Goal: Task Accomplishment & Management: Use online tool/utility

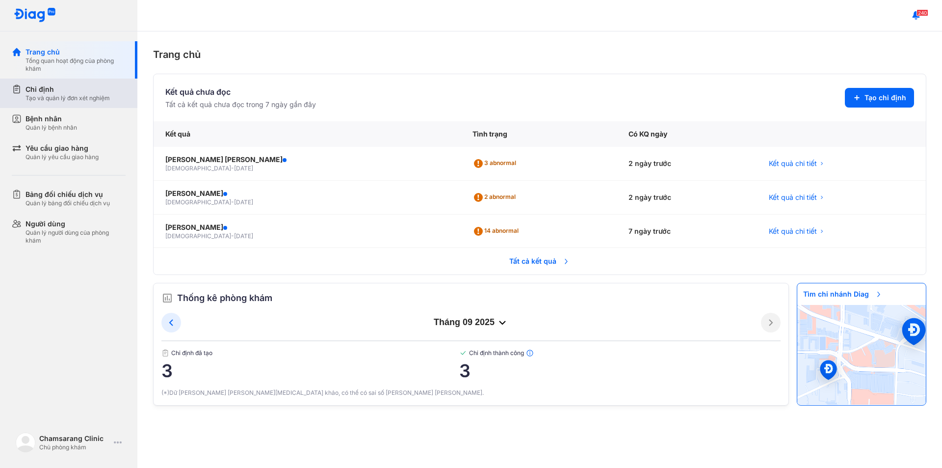
click at [61, 94] on div "Chỉ định" at bounding box center [68, 89] width 84 height 10
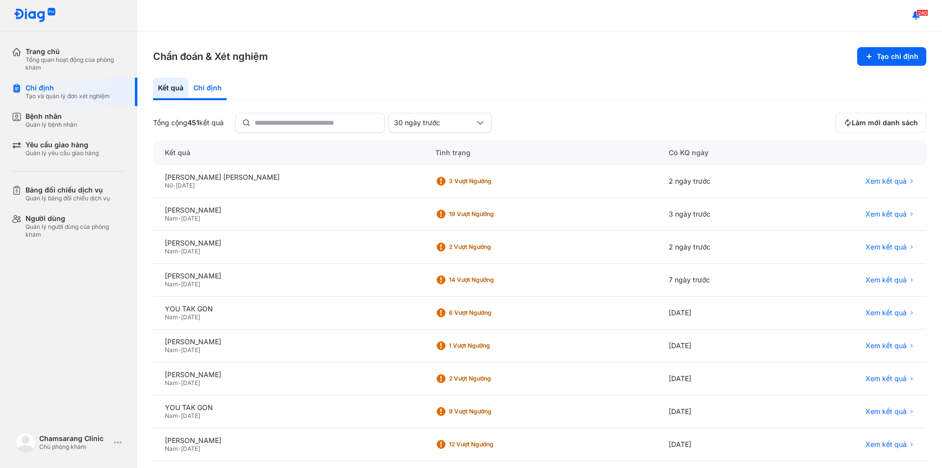
click at [207, 88] on div "Chỉ định" at bounding box center [207, 89] width 38 height 23
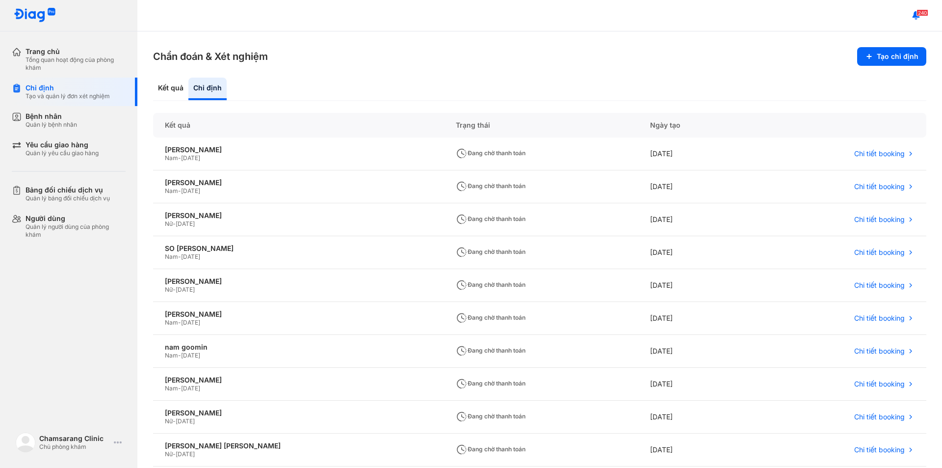
click at [372, 60] on section "Chẩn đoán & Xét nghiệm Tạo chỉ định" at bounding box center [539, 56] width 773 height 19
click at [171, 90] on div "Kết quả" at bounding box center [170, 89] width 35 height 23
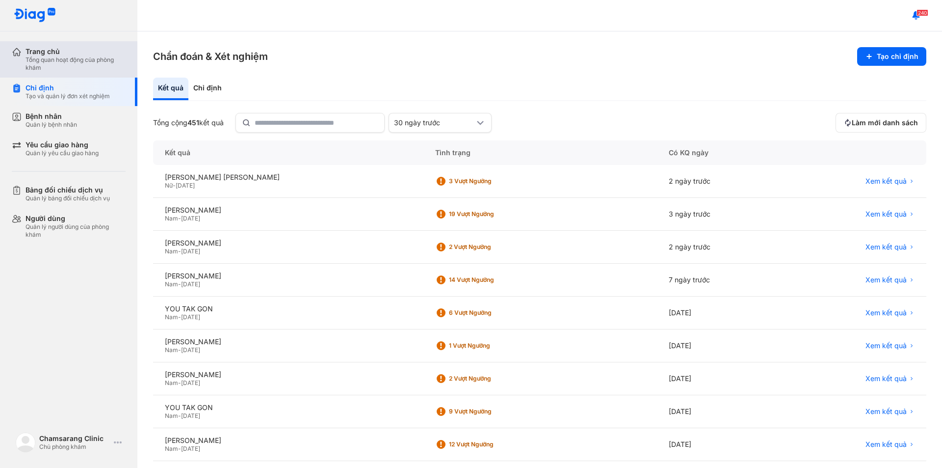
click at [33, 50] on div "Trang chủ" at bounding box center [76, 51] width 100 height 9
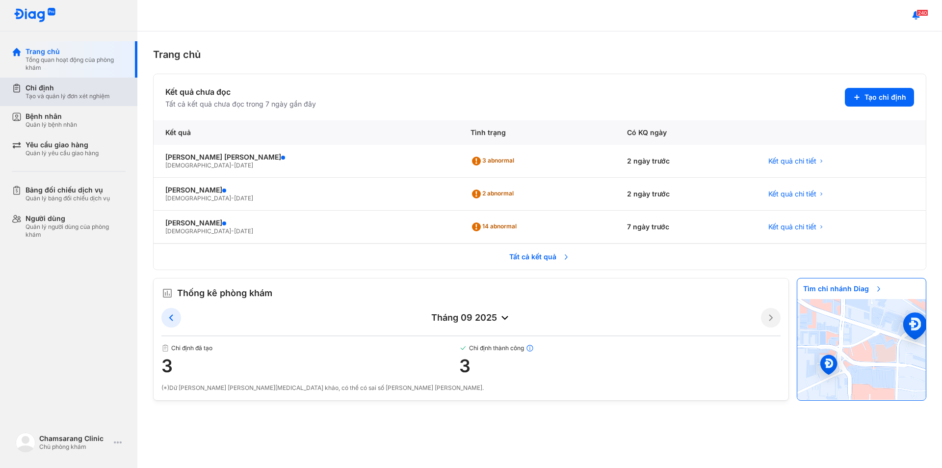
click at [68, 98] on div "Tạo và quản lý đơn xét nghiệm" at bounding box center [68, 96] width 84 height 8
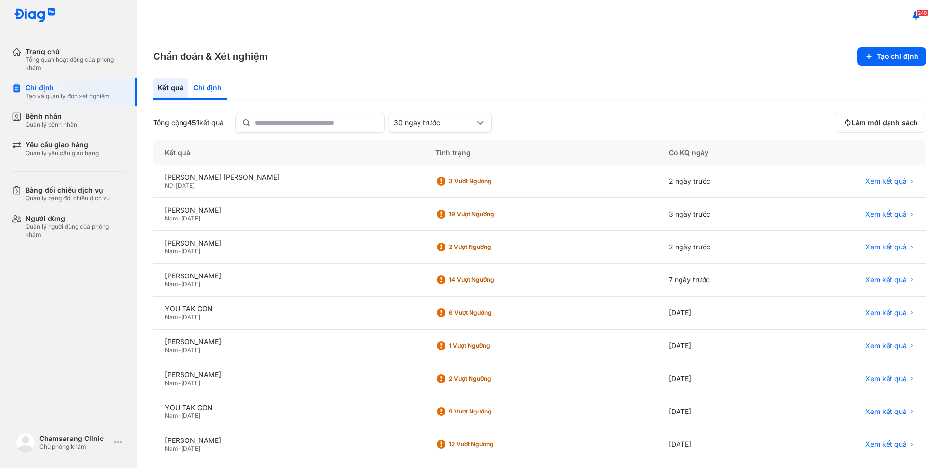
click at [211, 89] on div "Chỉ định" at bounding box center [207, 89] width 38 height 23
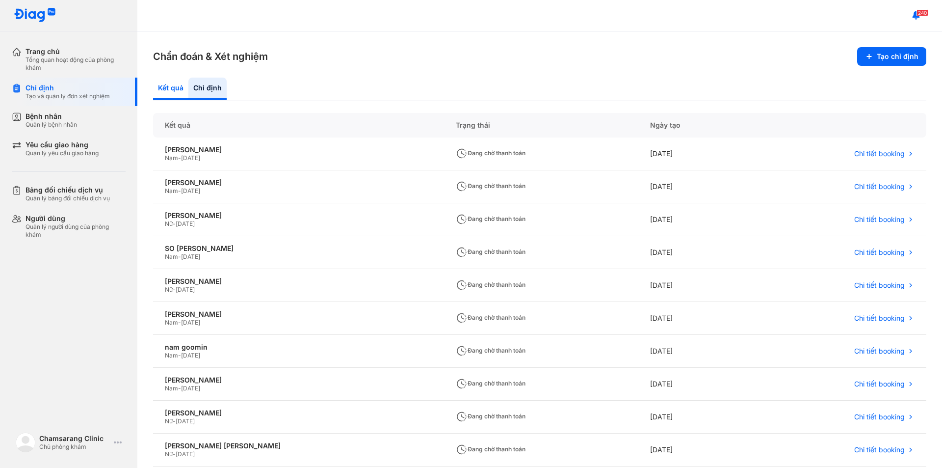
click at [169, 92] on div "Kết quả" at bounding box center [170, 89] width 35 height 23
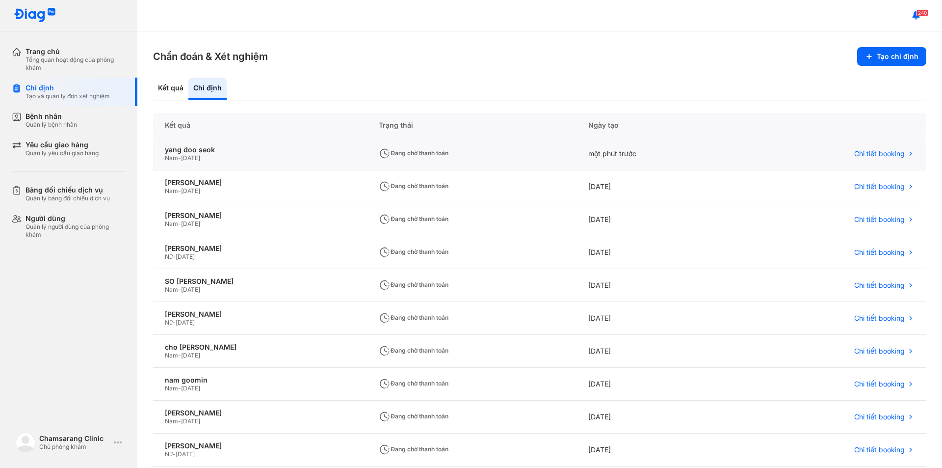
click at [367, 160] on div "Đang chờ thanh toán" at bounding box center [472, 153] width 210 height 33
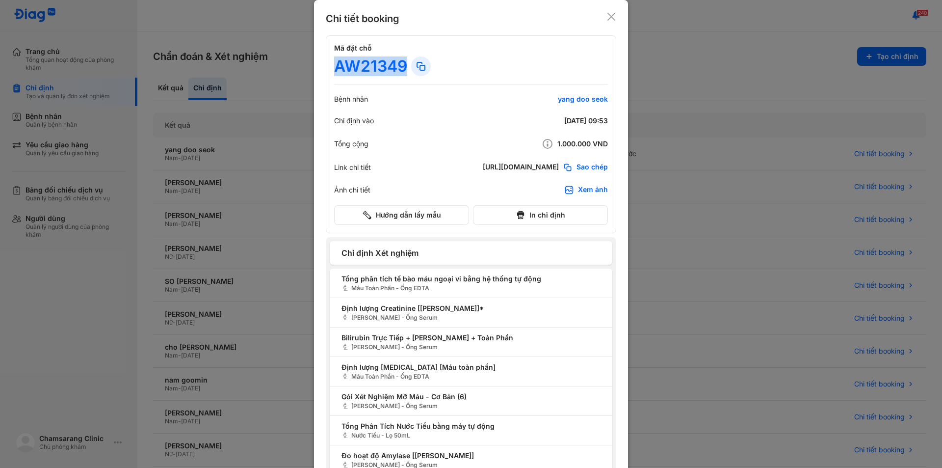
drag, startPoint x: 333, startPoint y: 67, endPoint x: 401, endPoint y: 66, distance: 68.2
click at [401, 66] on div "AW21349" at bounding box center [370, 66] width 73 height 20
copy div "AW21349"
click at [607, 15] on icon at bounding box center [612, 17] width 10 height 10
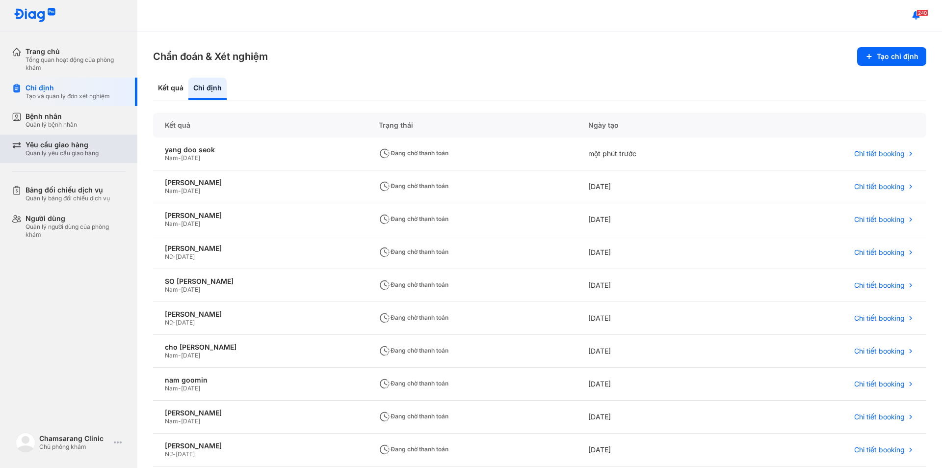
click at [41, 158] on div "Yêu cầu giao hàng Quản lý yêu cầu giao hàng" at bounding box center [75, 148] width 126 height 28
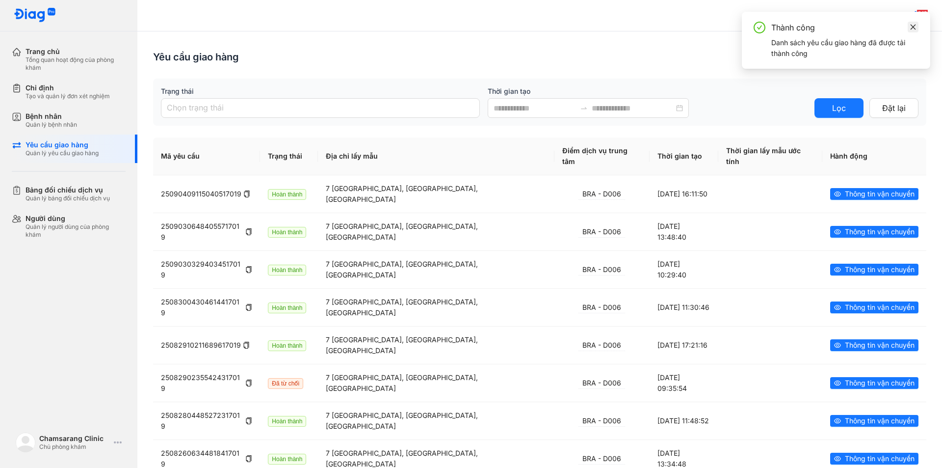
click at [916, 25] on icon "close" at bounding box center [913, 27] width 7 height 7
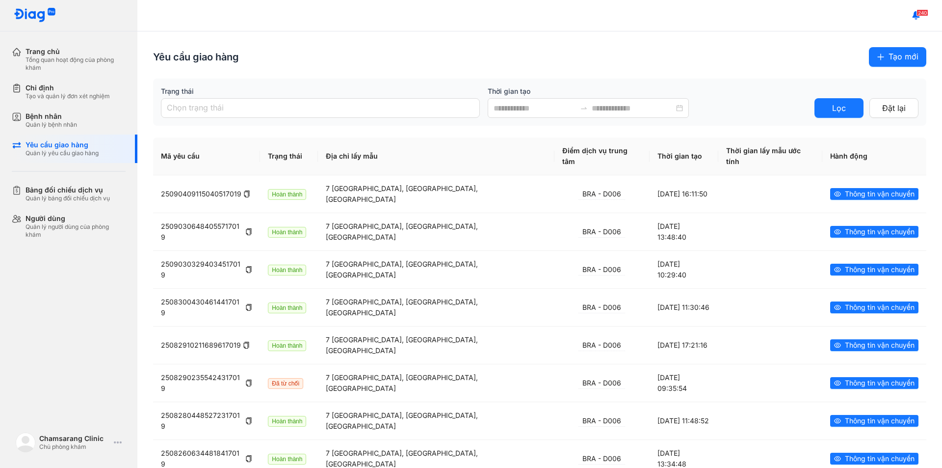
click at [889, 56] on span "Tạo mới" at bounding box center [904, 57] width 30 height 12
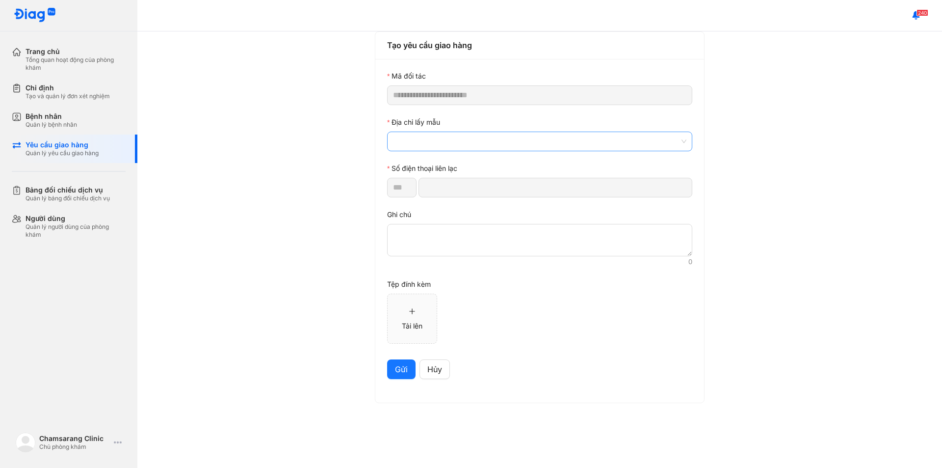
click at [455, 141] on span at bounding box center [539, 141] width 293 height 19
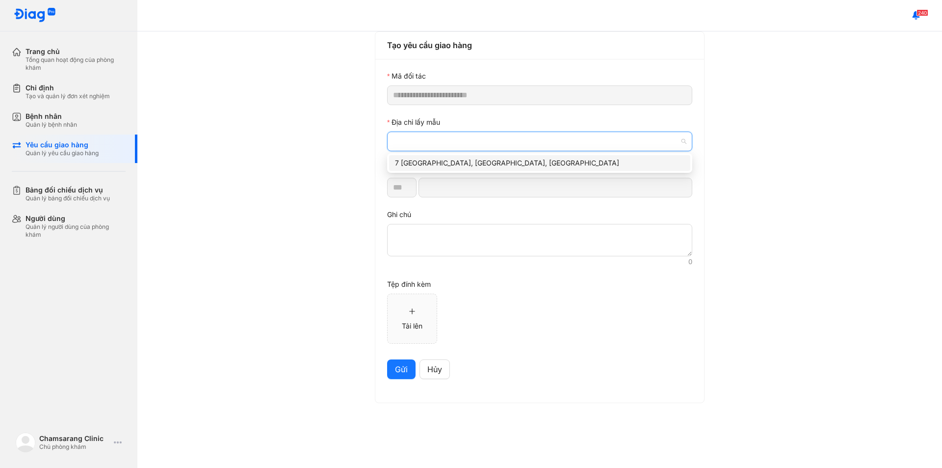
click at [449, 160] on div "7 [GEOGRAPHIC_DATA], [GEOGRAPHIC_DATA], [GEOGRAPHIC_DATA]" at bounding box center [540, 163] width 290 height 11
type input "*********"
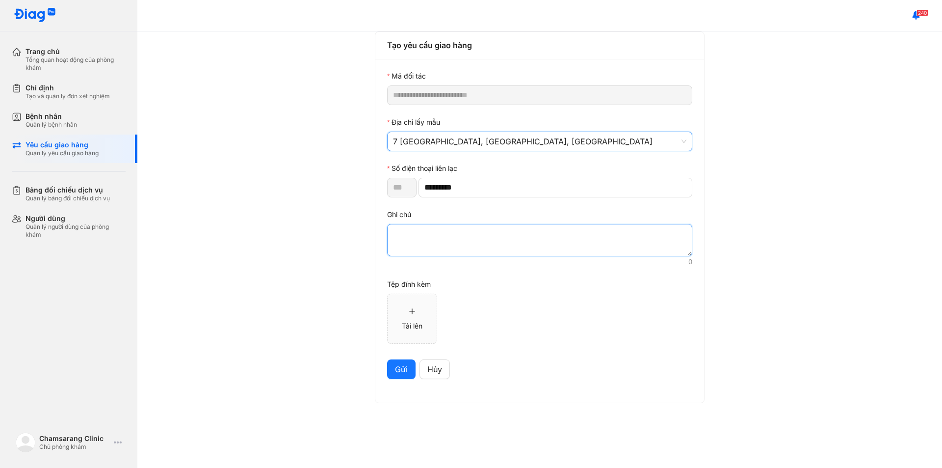
click at [459, 245] on textarea at bounding box center [539, 240] width 305 height 32
paste textarea "*******"
type textarea "*******"
click at [396, 372] on span "Gửi" at bounding box center [401, 369] width 13 height 12
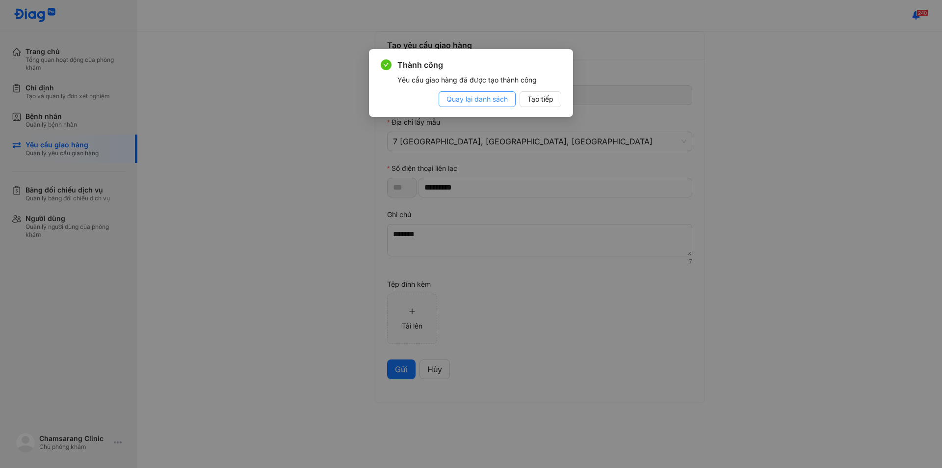
click at [491, 103] on span "Quay lại danh sách" at bounding box center [477, 99] width 61 height 11
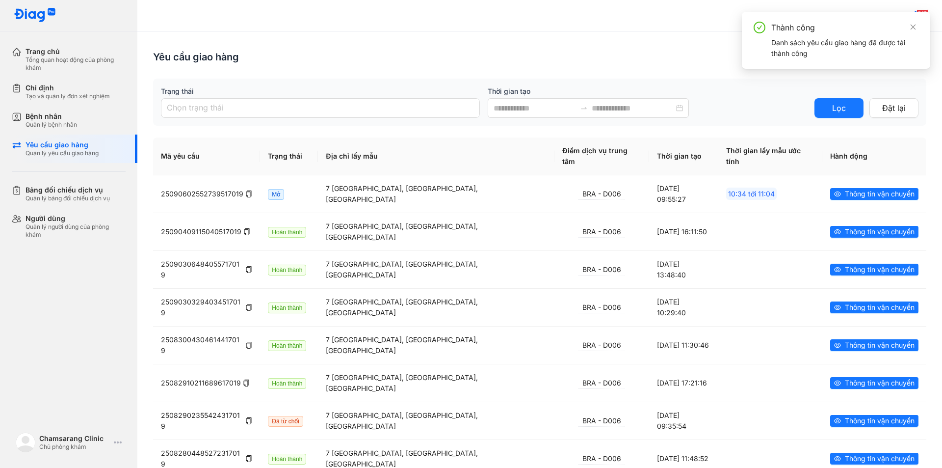
click at [344, 32] on div "Yêu cầu giao hàng Tạo mới Trạng thái Chọn trạng thái Thời gian tạo Lọc Đặt lại …" at bounding box center [539, 315] width 805 height 569
